Goal: Task Accomplishment & Management: Complete application form

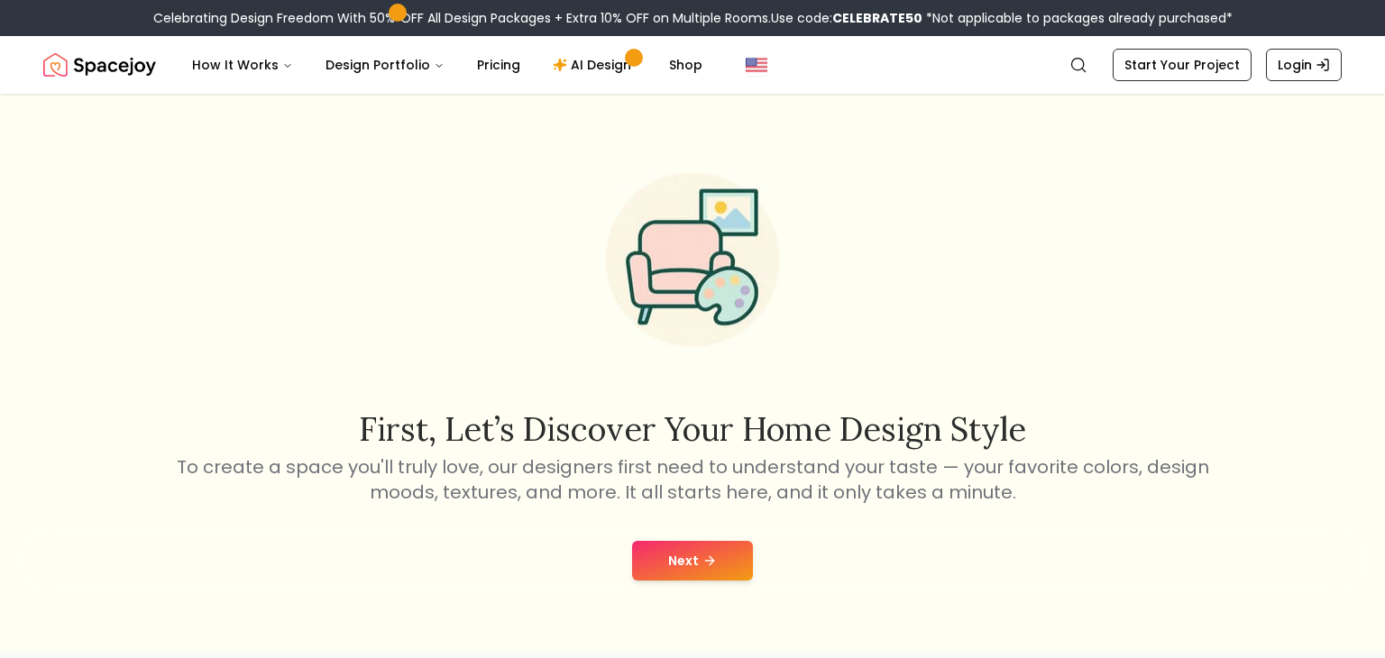
click at [672, 578] on button "Next" at bounding box center [692, 561] width 121 height 40
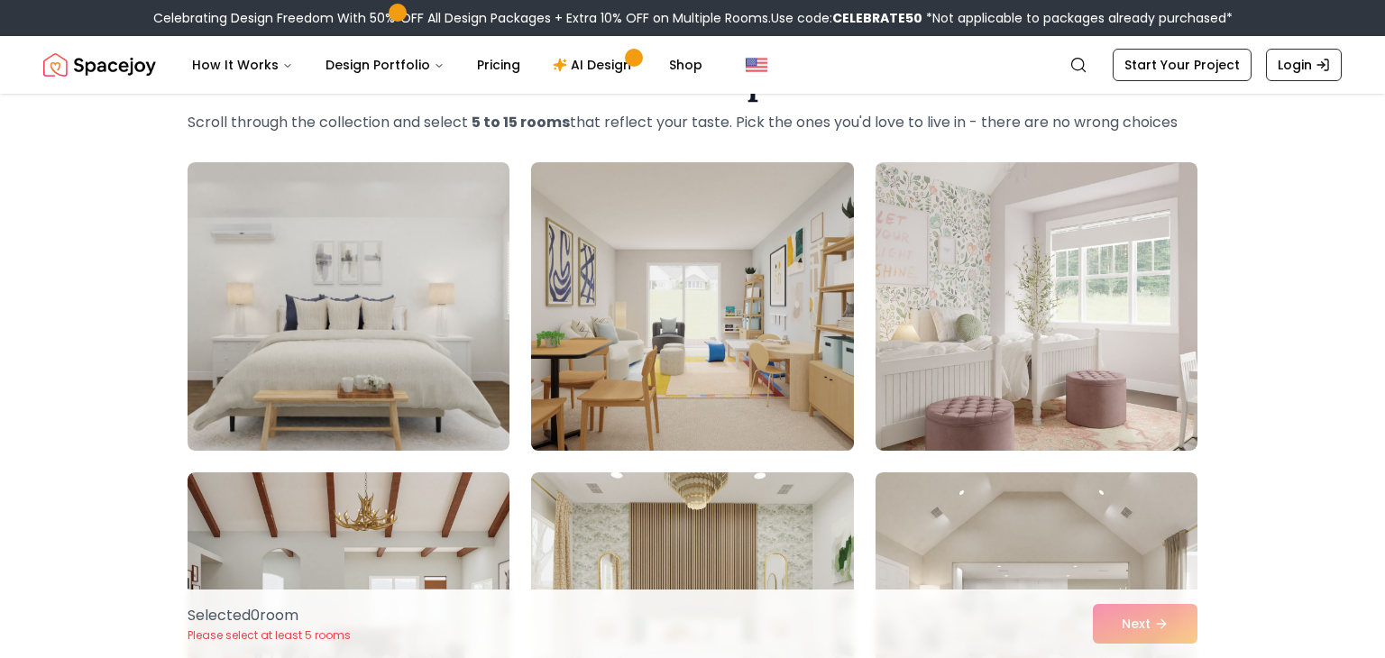
scroll to position [82, 0]
click at [707, 368] on img at bounding box center [692, 307] width 338 height 303
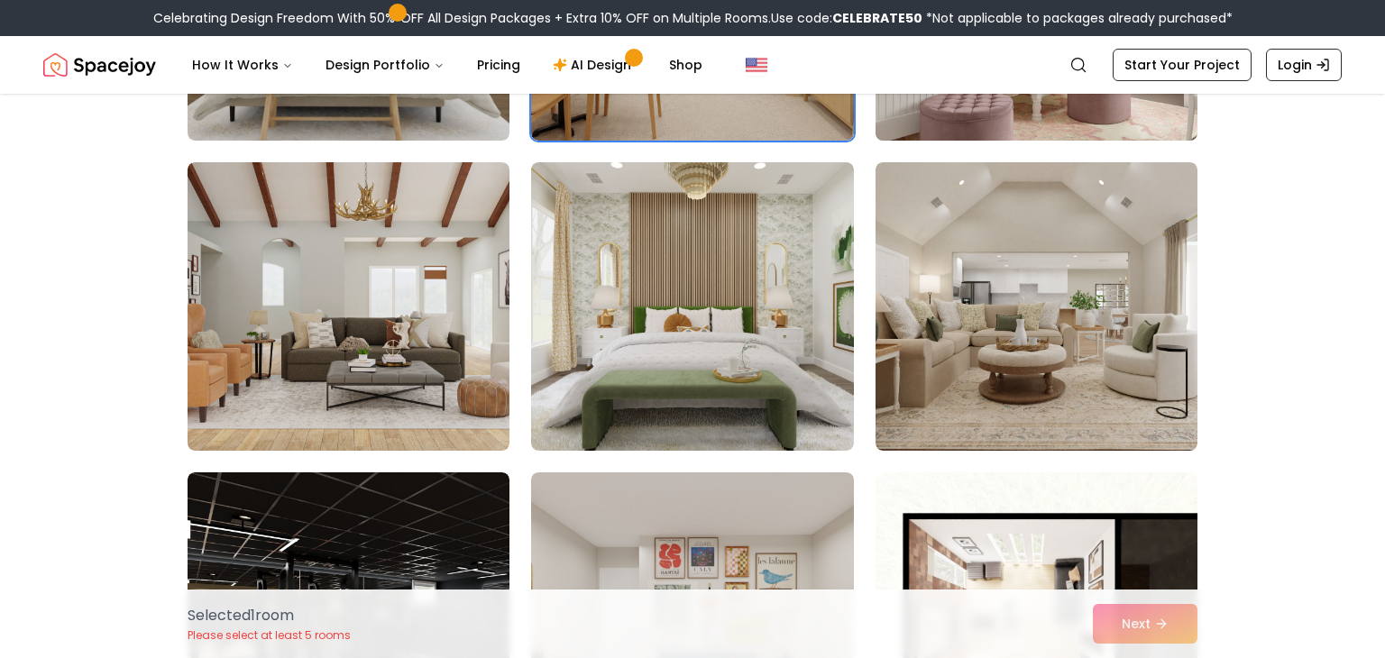
scroll to position [465, 0]
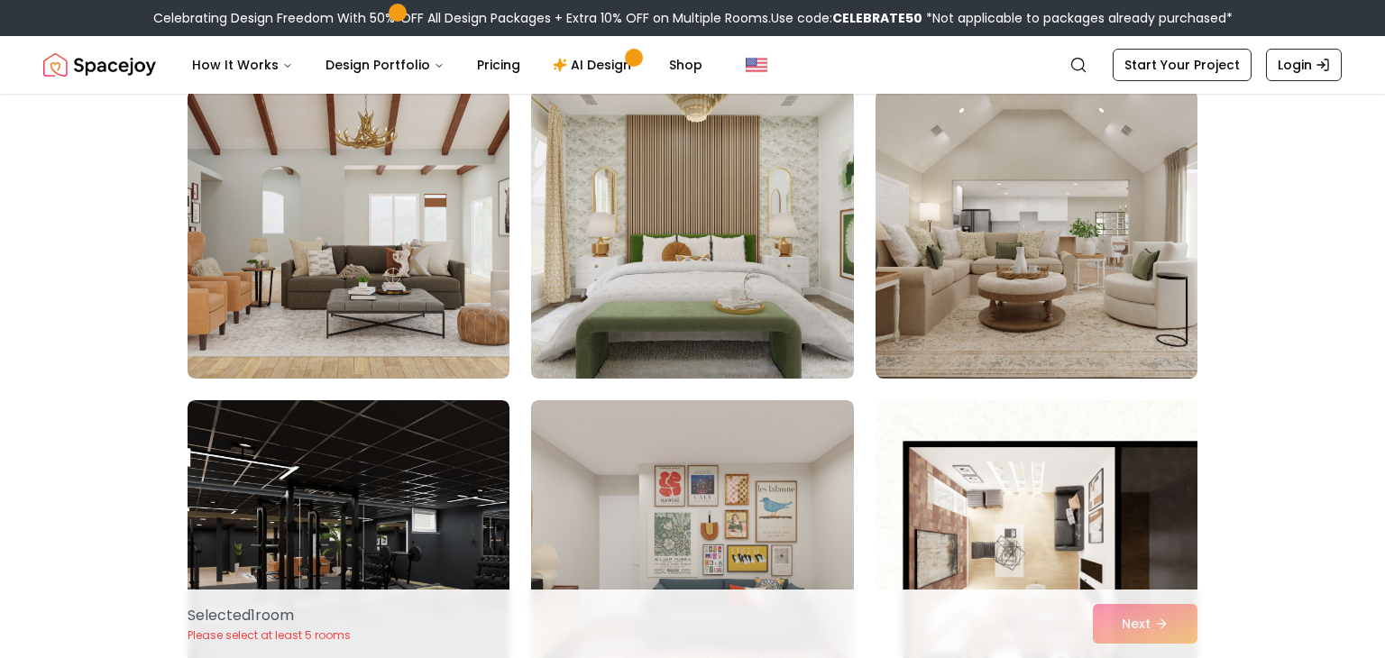
click at [672, 346] on img at bounding box center [692, 234] width 338 height 303
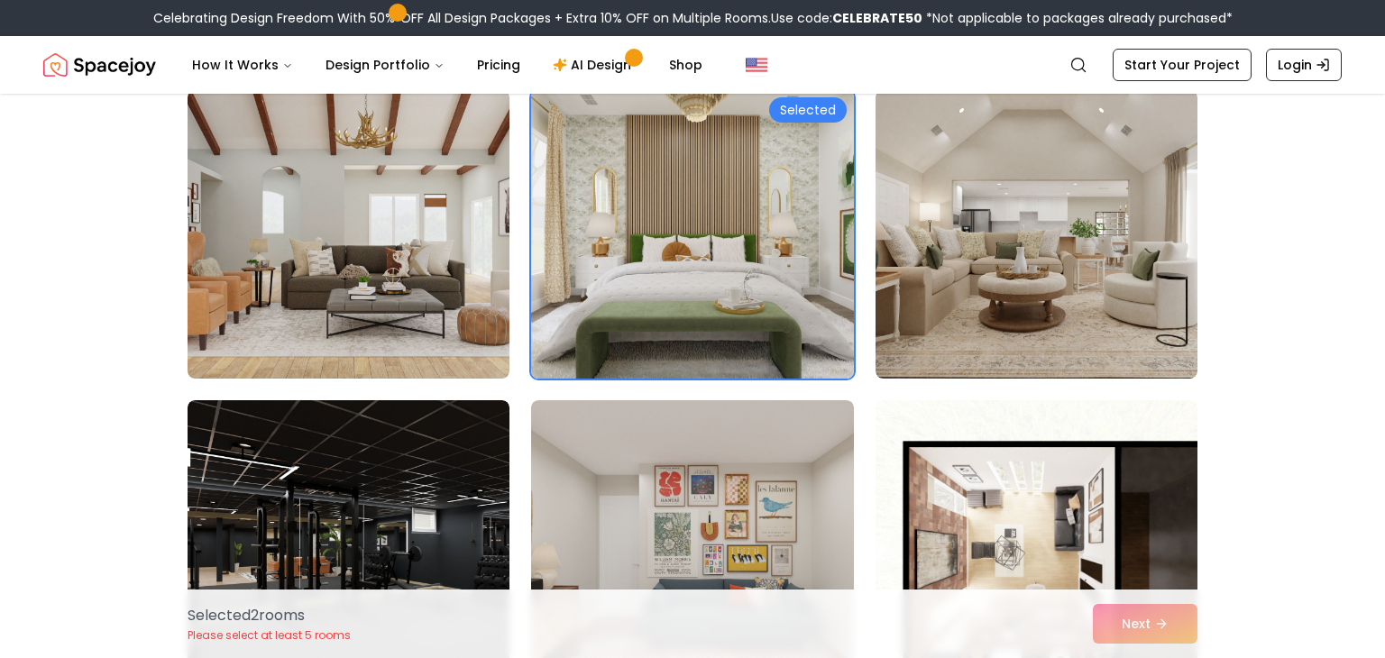
scroll to position [840, 0]
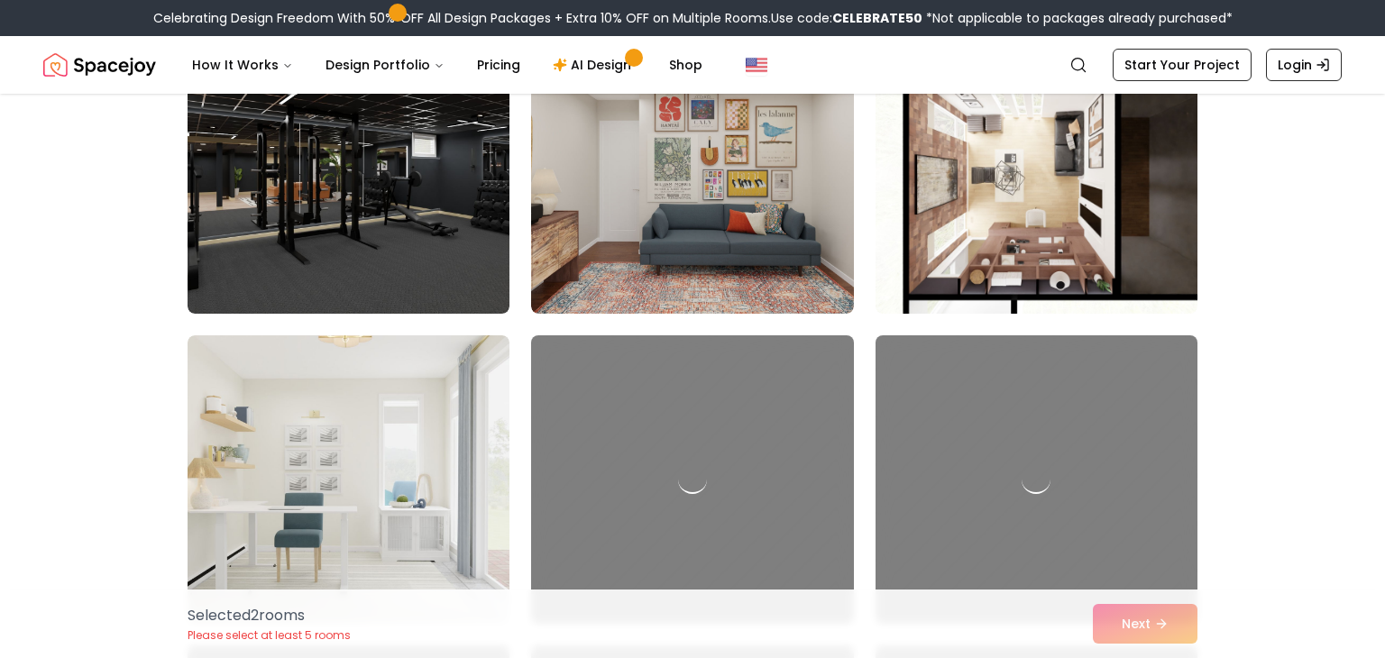
click at [672, 346] on div at bounding box center [692, 479] width 322 height 288
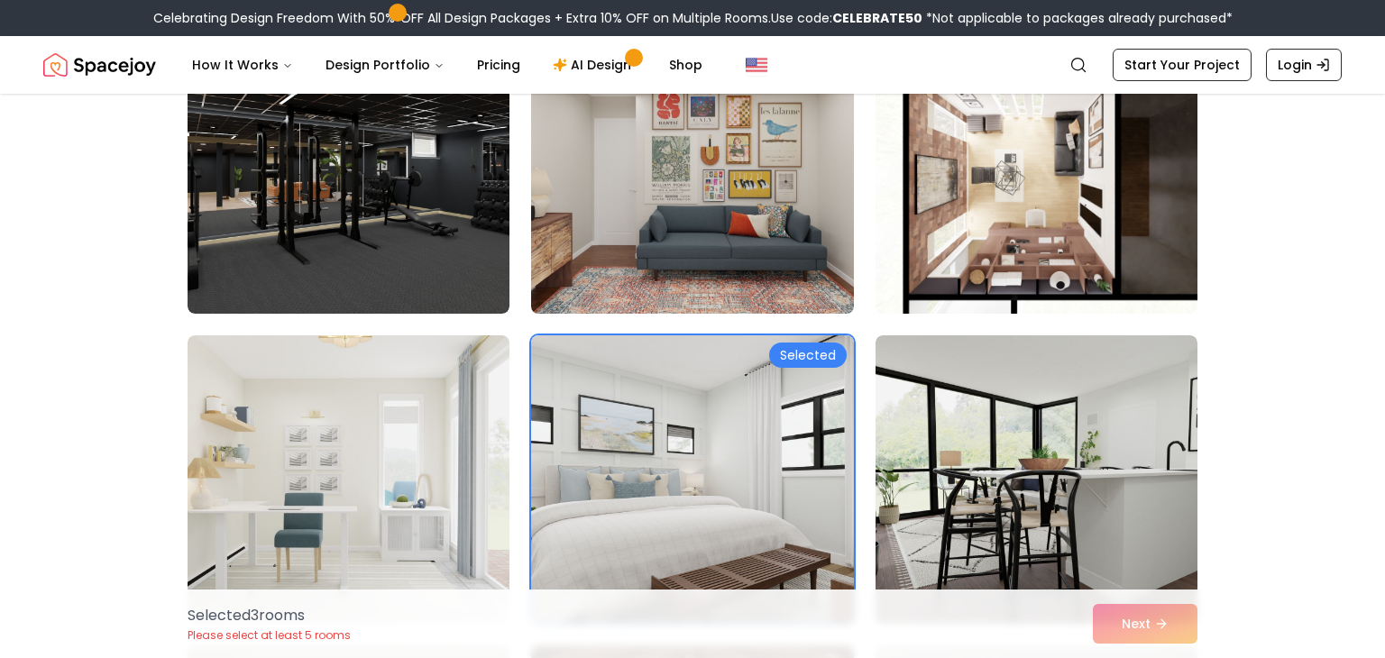
click at [658, 176] on img at bounding box center [692, 169] width 338 height 303
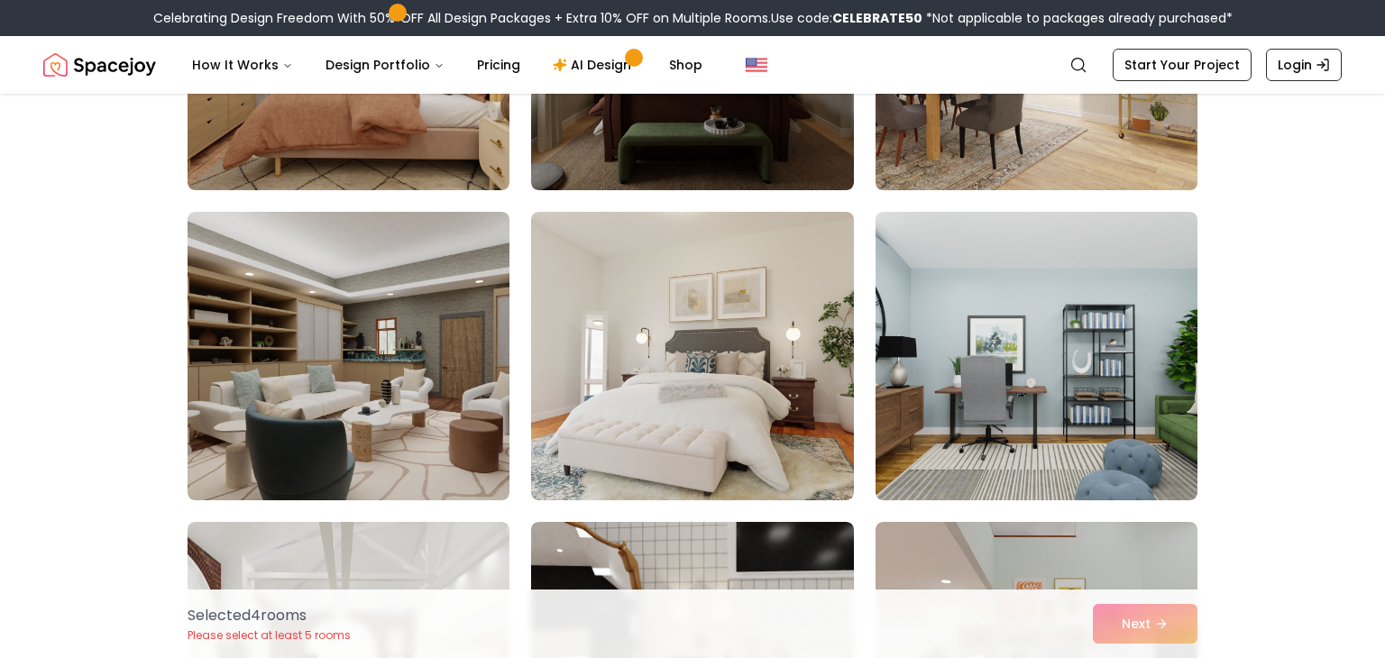
scroll to position [1897, 0]
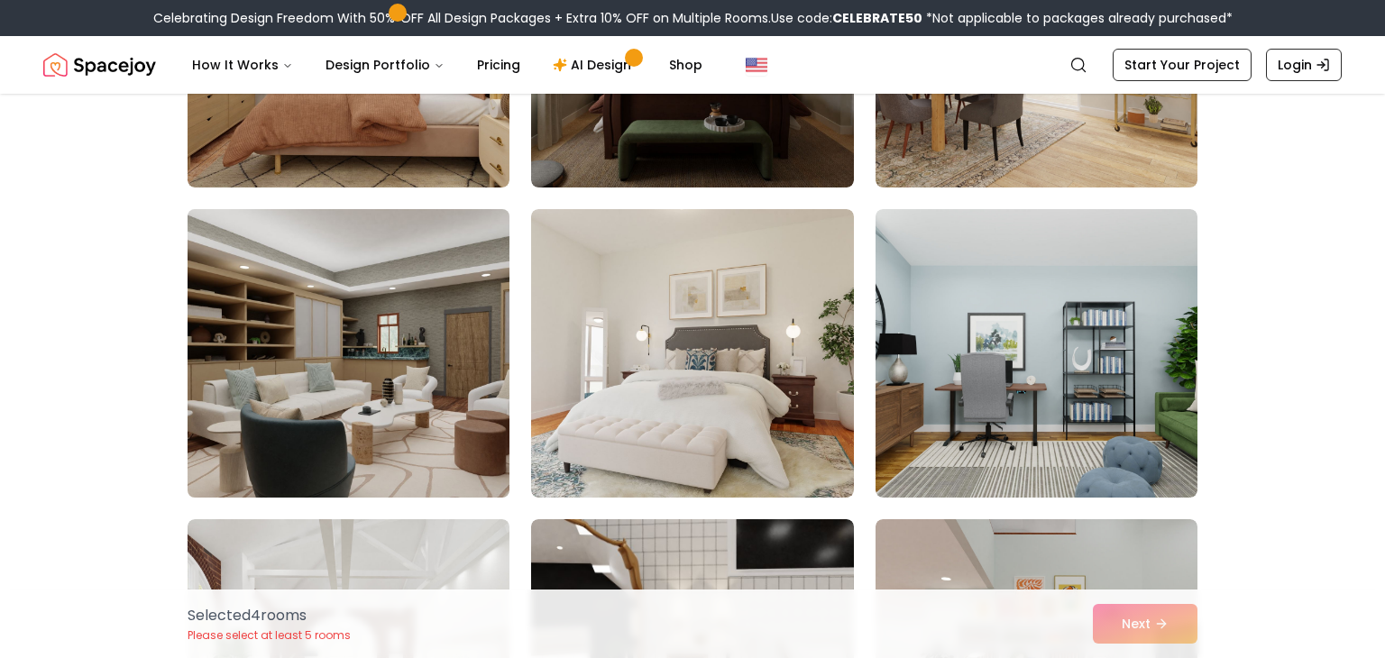
click at [463, 359] on img at bounding box center [348, 353] width 338 height 303
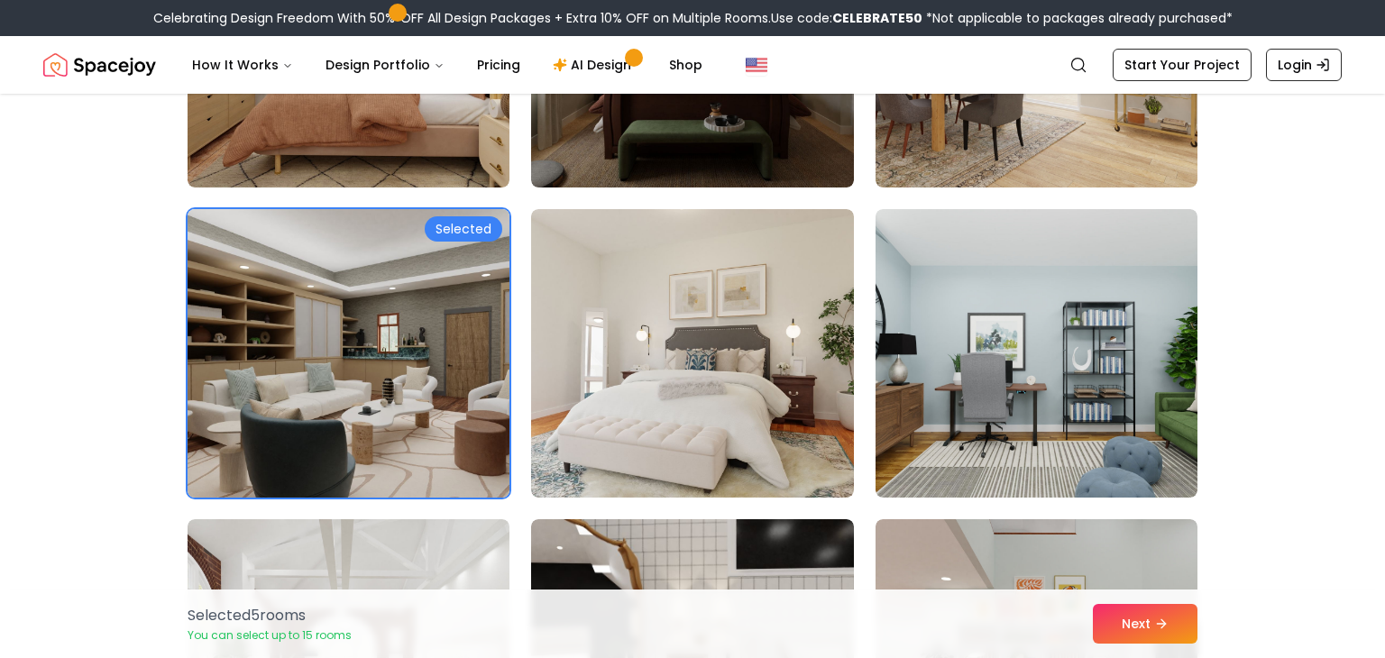
scroll to position [2322, 0]
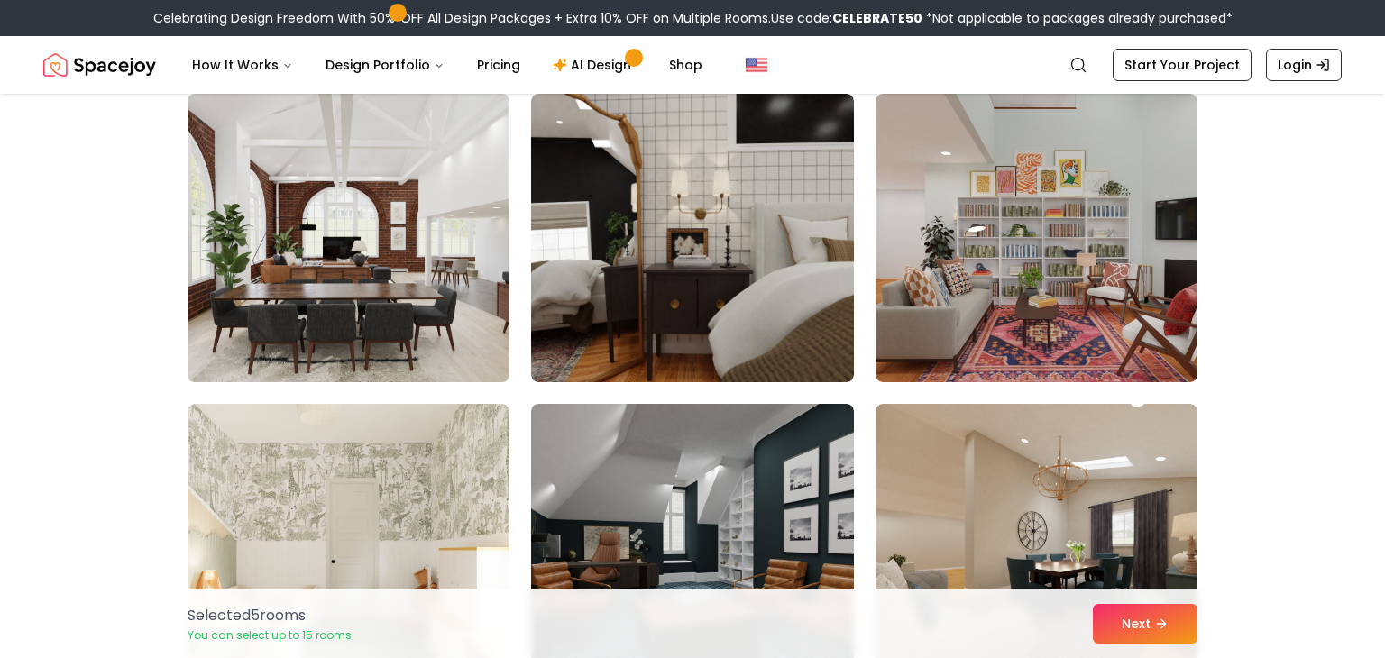
click at [372, 258] on img at bounding box center [348, 238] width 338 height 303
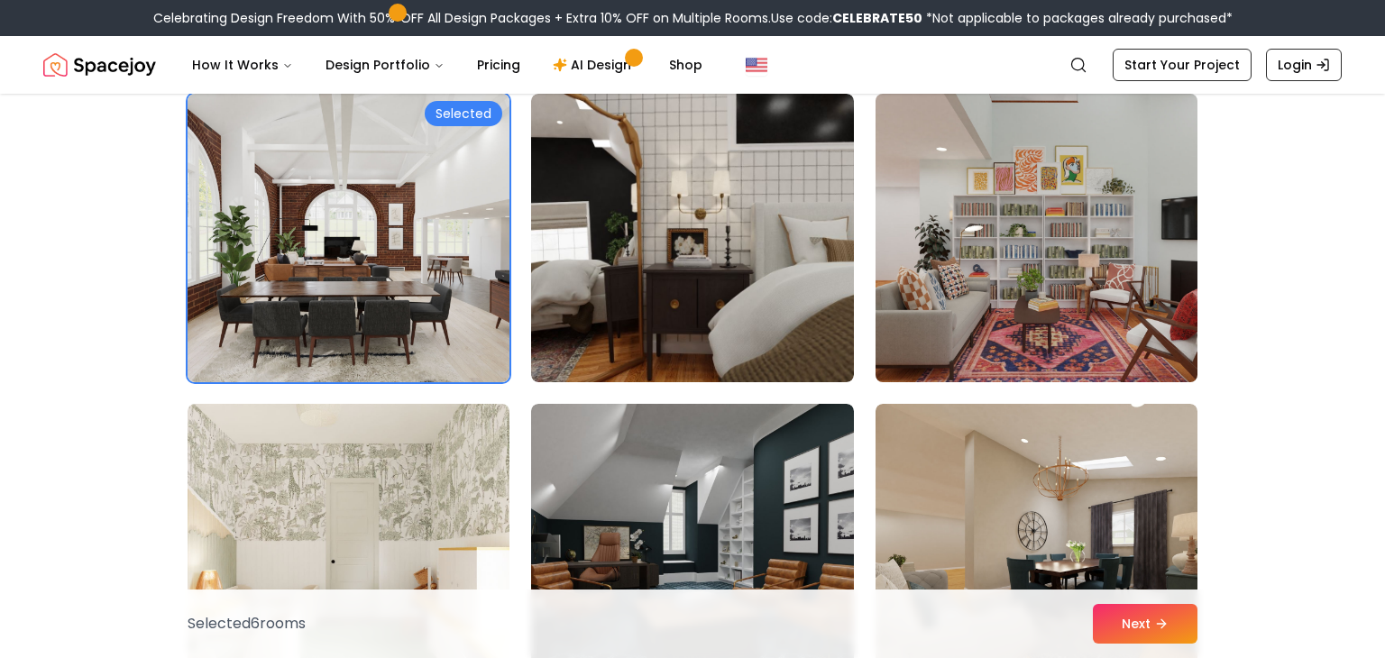
click at [1140, 234] on img at bounding box center [1036, 238] width 338 height 303
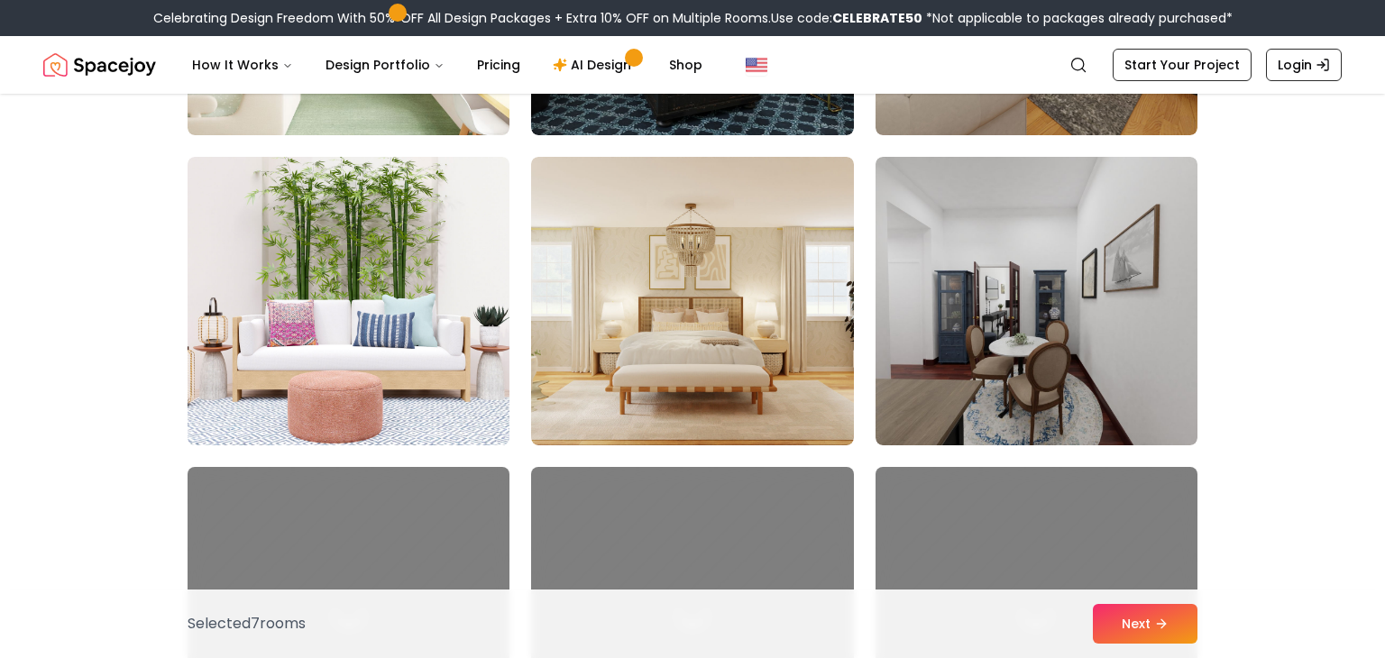
scroll to position [2888, 0]
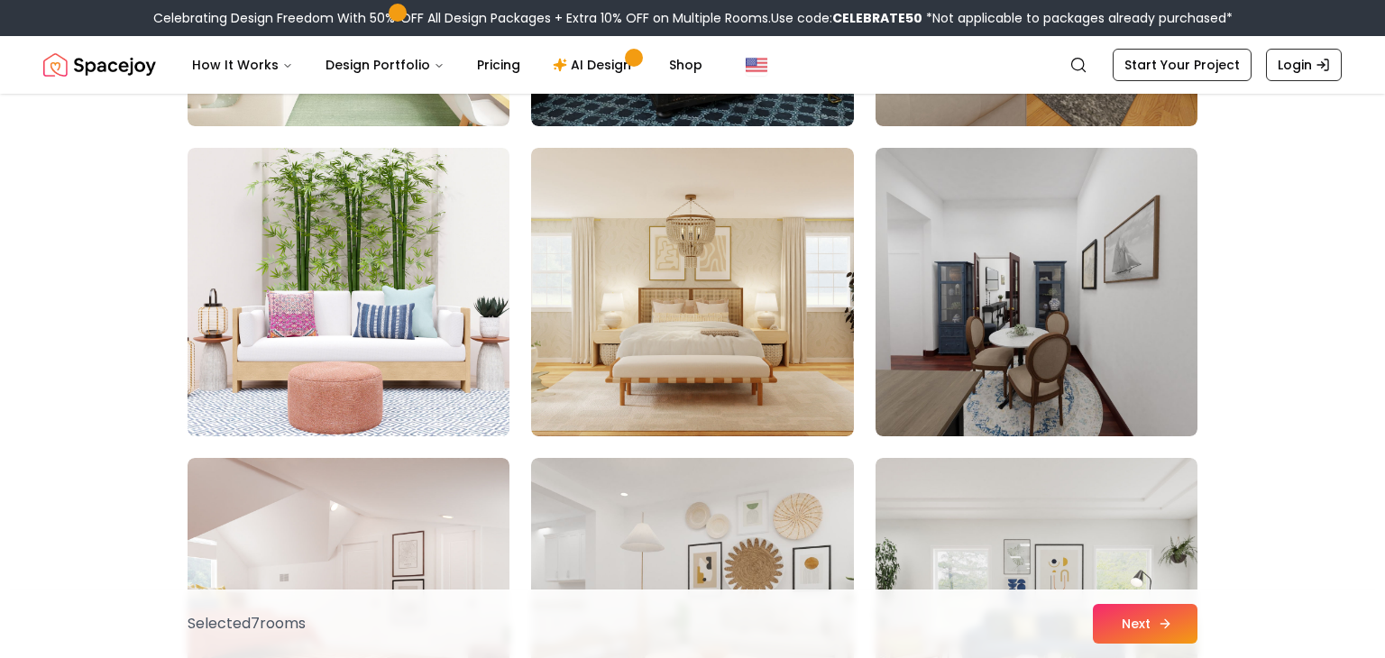
click at [1175, 605] on button "Next" at bounding box center [1145, 624] width 105 height 40
